Goal: Navigation & Orientation: Find specific page/section

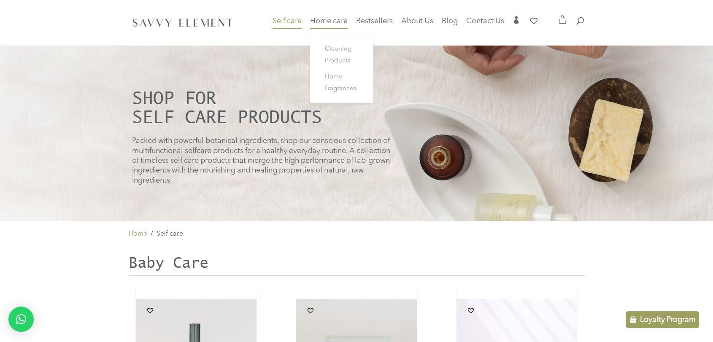
click at [314, 26] on link "Home care" at bounding box center [329, 26] width 38 height 17
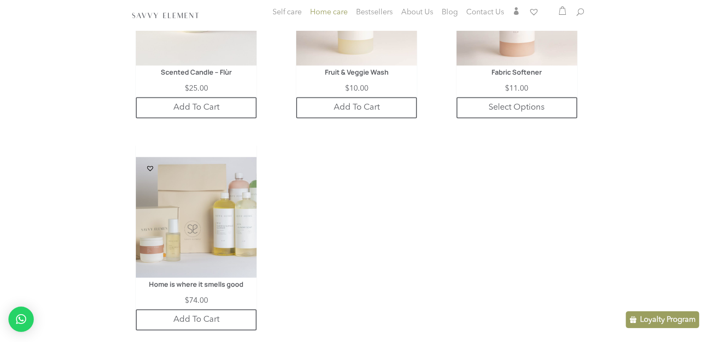
scroll to position [1181, 0]
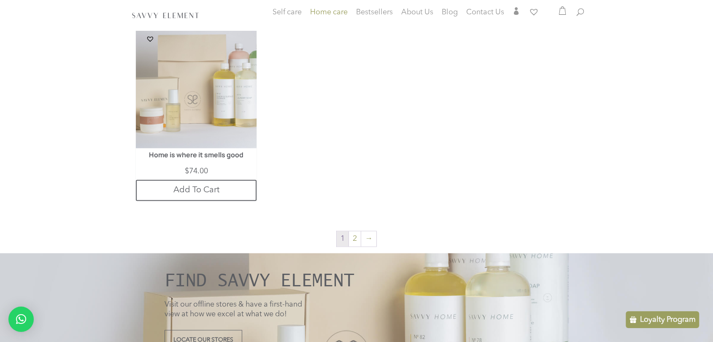
drag, startPoint x: 716, startPoint y: 51, endPoint x: 543, endPoint y: 275, distance: 282.8
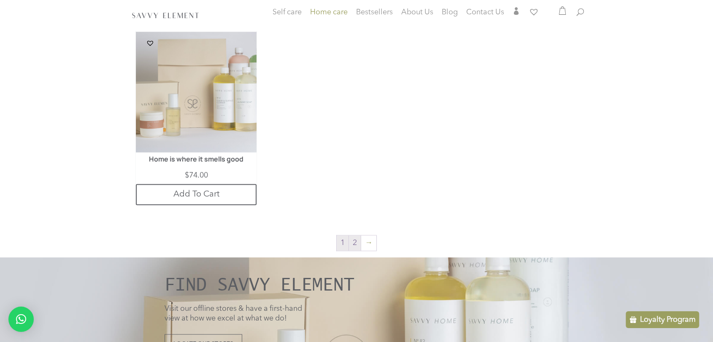
click at [355, 236] on link "2" at bounding box center [355, 243] width 12 height 15
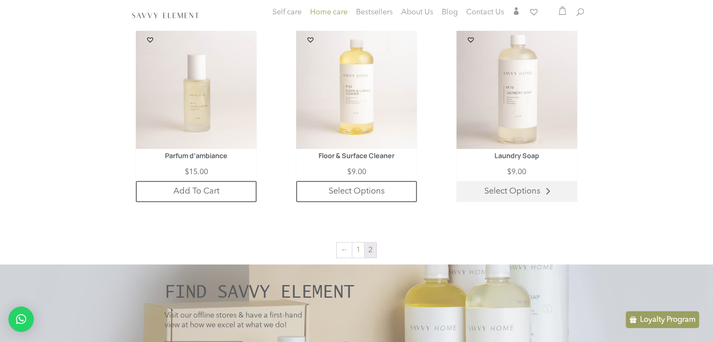
scroll to position [448, 0]
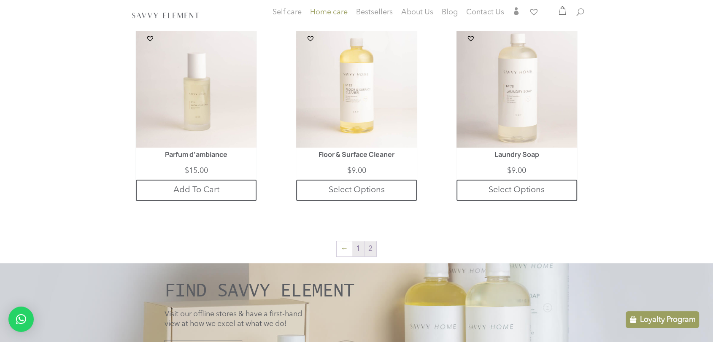
click at [355, 249] on link "1" at bounding box center [358, 248] width 12 height 15
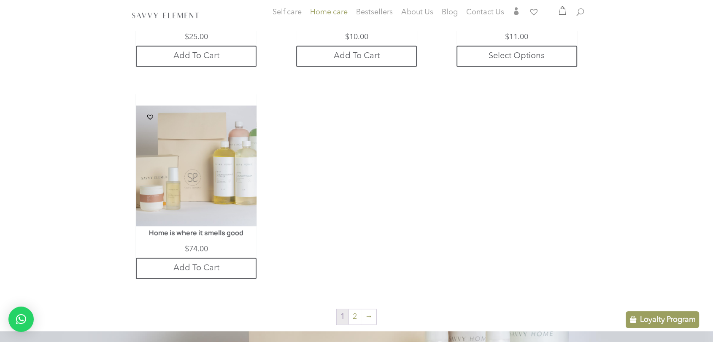
scroll to position [1217, 0]
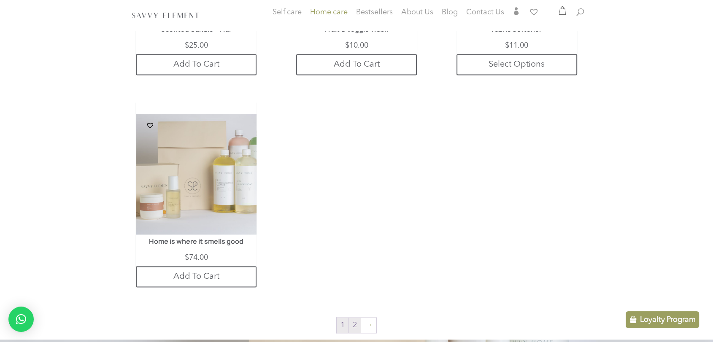
click at [351, 318] on link "2" at bounding box center [355, 325] width 12 height 15
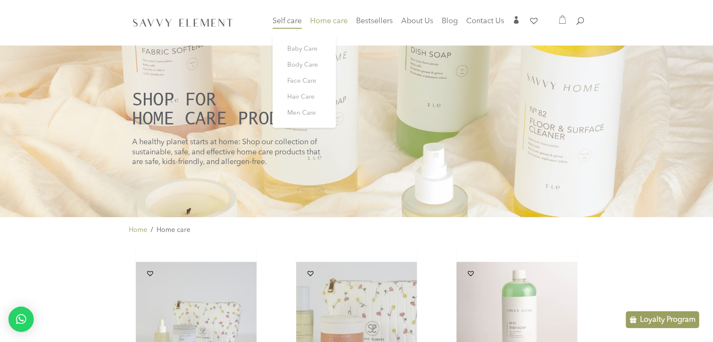
click at [300, 24] on li "Self care Baby Care Body Care Face Care Hair Care Men Care" at bounding box center [291, 26] width 36 height 17
click at [286, 25] on span "Self care" at bounding box center [287, 21] width 29 height 8
click at [297, 95] on span "Hair Care" at bounding box center [300, 97] width 27 height 6
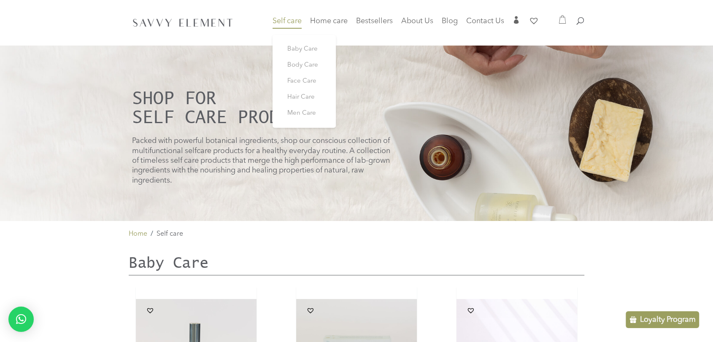
click at [284, 28] on link "Self care" at bounding box center [287, 26] width 29 height 17
